Goal: Task Accomplishment & Management: Manage account settings

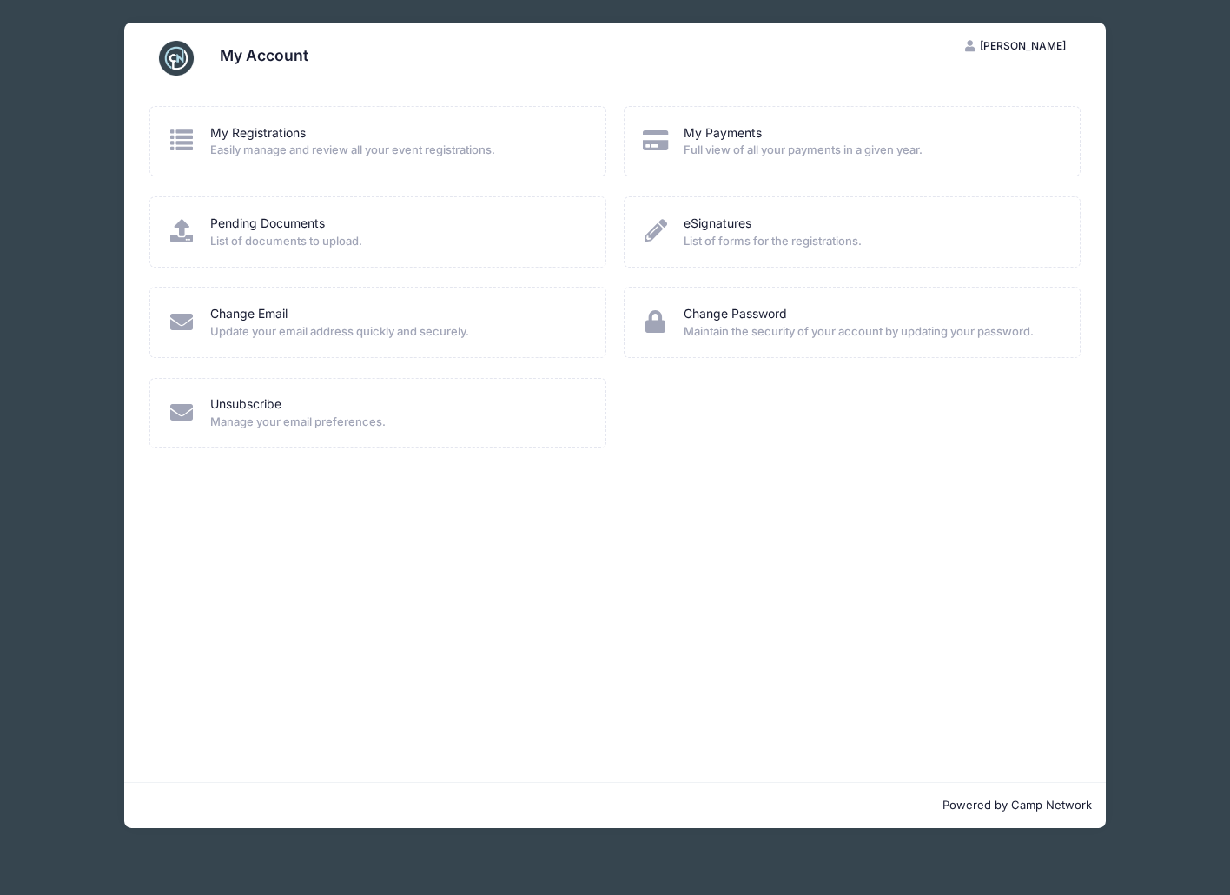
click at [179, 69] on img at bounding box center [176, 58] width 35 height 35
click at [979, 47] on icon "button" at bounding box center [972, 47] width 14 height 0
click at [934, 136] on link "Logout" at bounding box center [972, 133] width 201 height 33
